Goal: Task Accomplishment & Management: Manage account settings

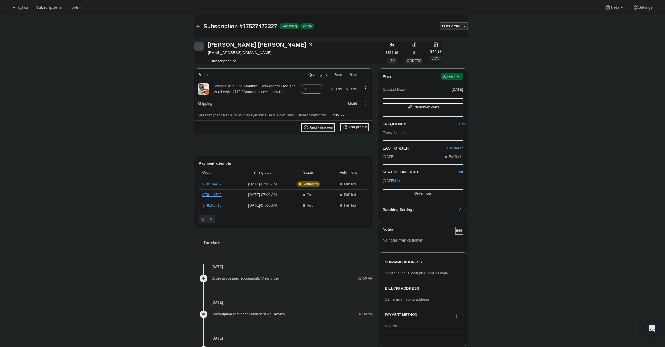
click at [453, 75] on span "Active |" at bounding box center [452, 76] width 18 height 6
click at [445, 97] on span "Cancel subscription" at bounding box center [454, 97] width 33 height 4
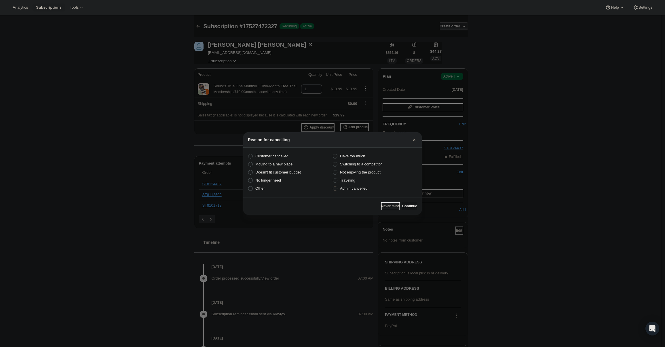
click at [353, 186] on span "Admin cancelled" at bounding box center [353, 188] width 27 height 4
click at [333, 186] on input "Admin cancelled" at bounding box center [333, 186] width 0 height 0
radio input "true"
click at [402, 205] on span "Continue" at bounding box center [409, 206] width 15 height 5
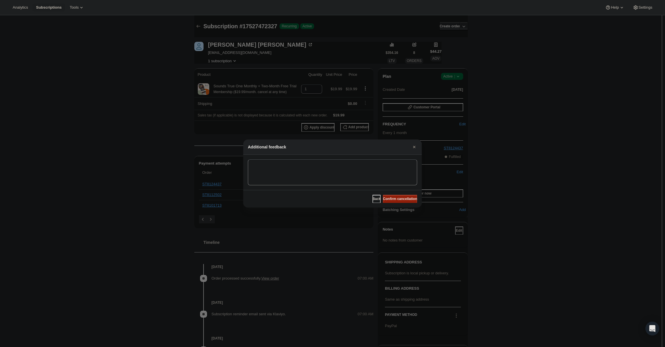
click at [403, 198] on span "Confirm cancellation" at bounding box center [400, 198] width 34 height 5
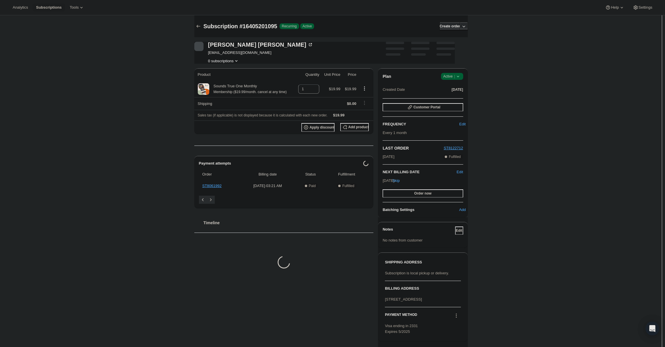
click at [461, 76] on icon at bounding box center [458, 76] width 6 height 6
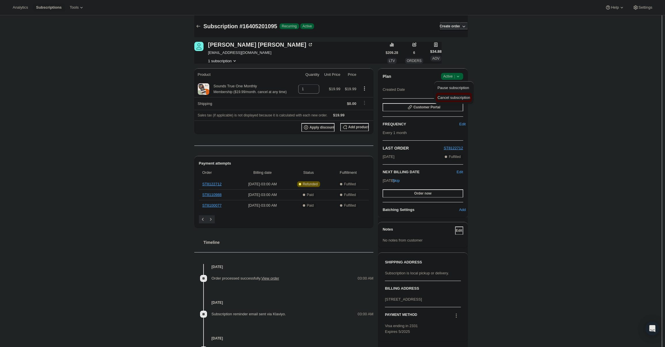
click at [457, 99] on span "Cancel subscription" at bounding box center [454, 97] width 33 height 4
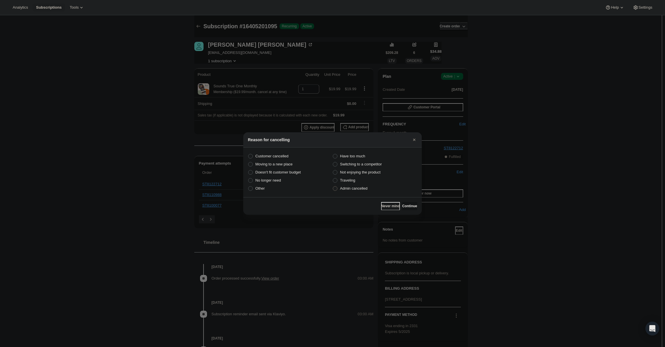
click at [356, 188] on span "Admin cancelled" at bounding box center [353, 188] width 27 height 4
click at [333, 186] on input "Admin cancelled" at bounding box center [333, 186] width 0 height 0
radio input "true"
click at [413, 203] on button "Continue" at bounding box center [409, 206] width 15 height 8
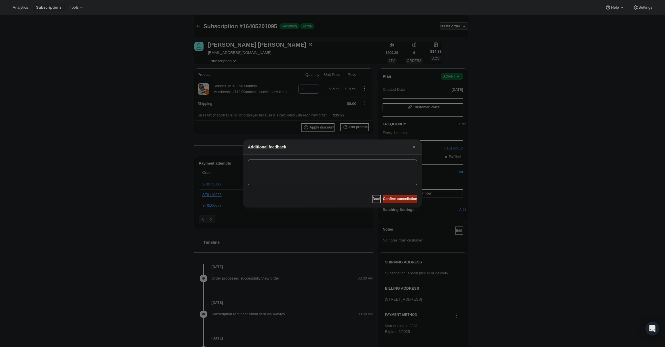
click at [397, 196] on button "Confirm cancellation" at bounding box center [400, 199] width 34 height 8
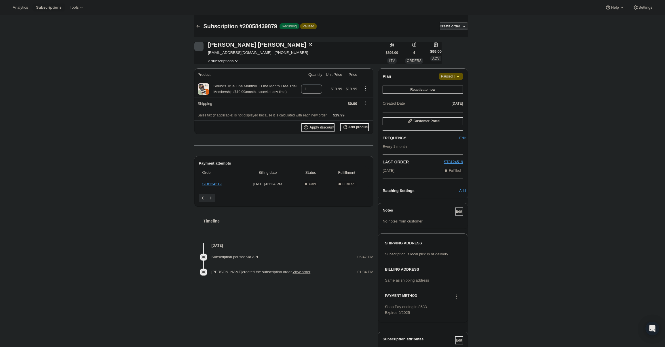
drag, startPoint x: 456, startPoint y: 78, endPoint x: 452, endPoint y: 79, distance: 3.9
click at [455, 78] on span "Paused |" at bounding box center [451, 76] width 20 height 6
click at [451, 91] on button "Cancel subscription" at bounding box center [453, 87] width 36 height 9
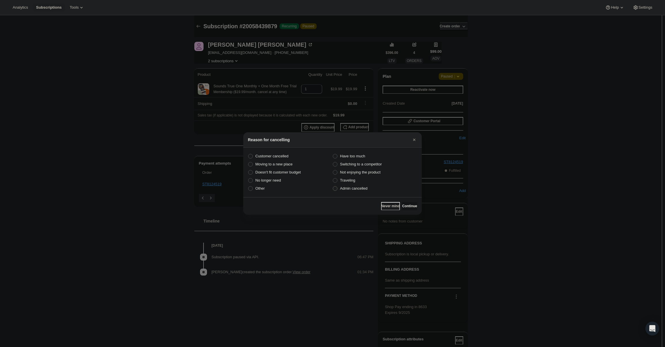
click at [356, 190] on span "Admin cancelled" at bounding box center [353, 188] width 27 height 4
click at [333, 186] on input "Admin cancelled" at bounding box center [333, 186] width 0 height 0
radio input "true"
drag, startPoint x: 409, startPoint y: 205, endPoint x: 403, endPoint y: 196, distance: 11.1
click at [408, 205] on span "Continue" at bounding box center [409, 206] width 15 height 5
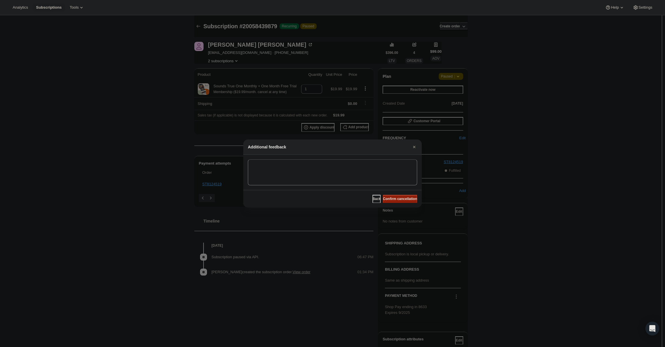
click at [403, 196] on button "Confirm cancellation" at bounding box center [400, 199] width 34 height 8
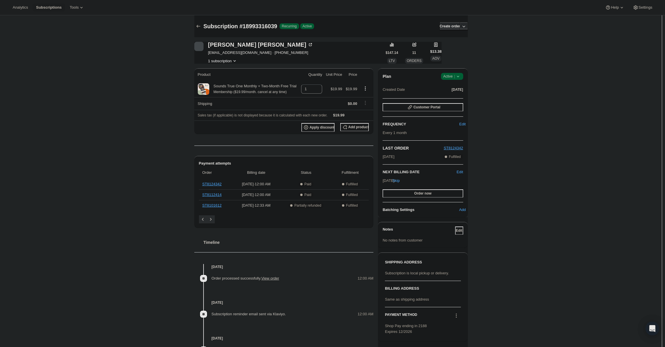
click at [455, 77] on span "|" at bounding box center [454, 76] width 1 height 5
click at [460, 101] on div "Pause subscription Cancel subscription" at bounding box center [453, 92] width 39 height 22
click at [460, 101] on button "Cancel subscription" at bounding box center [454, 97] width 36 height 9
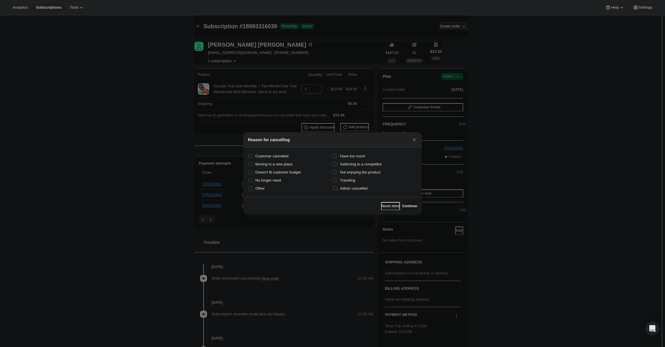
click at [361, 191] on span "Admin cancelled" at bounding box center [353, 188] width 27 height 6
click at [333, 186] on input "Admin cancelled" at bounding box center [333, 186] width 0 height 0
radio input "true"
drag, startPoint x: 412, startPoint y: 203, endPoint x: 409, endPoint y: 202, distance: 3.5
click at [412, 203] on button "Continue" at bounding box center [409, 206] width 15 height 8
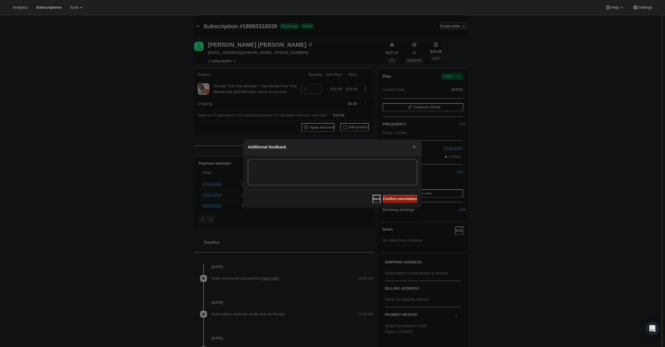
click at [397, 198] on span "Confirm cancellation" at bounding box center [400, 198] width 34 height 5
